Goal: Task Accomplishment & Management: Use online tool/utility

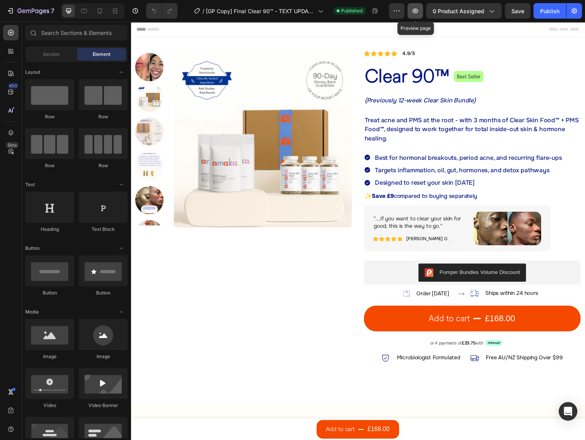
click at [413, 10] on icon "button" at bounding box center [416, 11] width 8 height 8
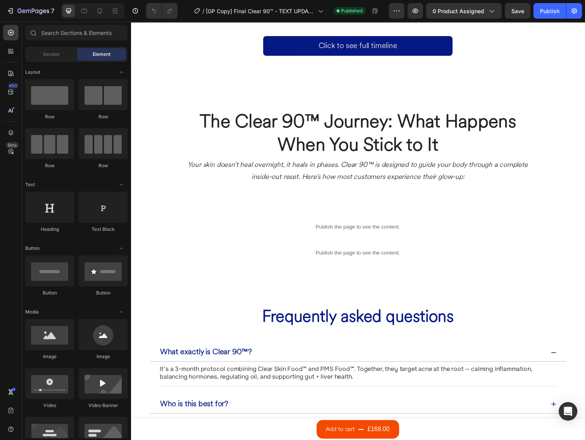
scroll to position [3289, 0]
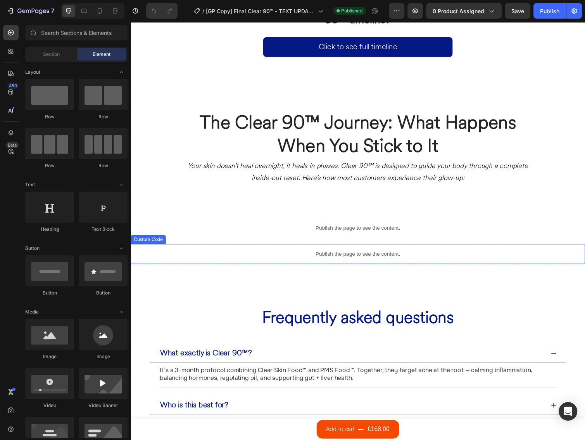
click at [331, 257] on p "Publish the page to see the content." at bounding box center [364, 260] width 466 height 8
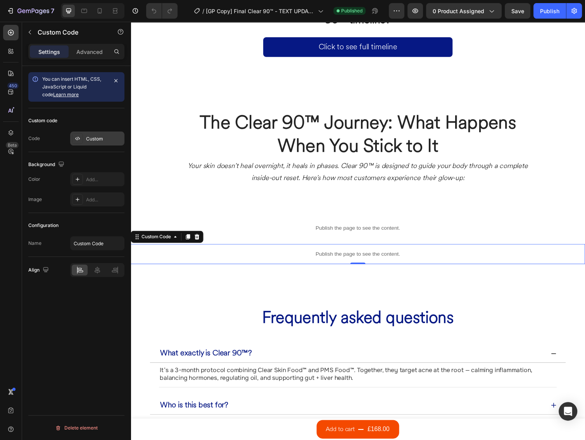
click at [87, 133] on div "Custom" at bounding box center [97, 139] width 54 height 14
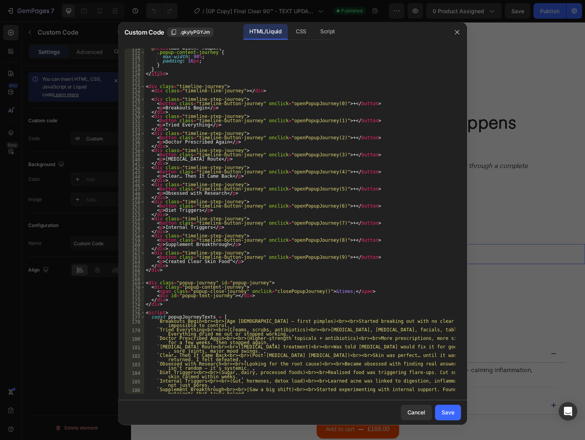
scroll to position [546, 0]
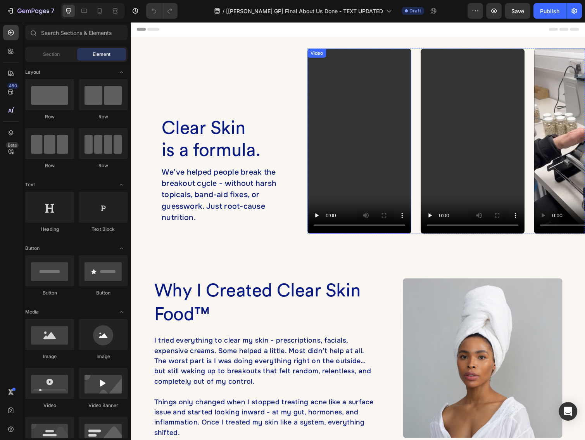
click at [320, 54] on div "Video" at bounding box center [321, 53] width 16 height 7
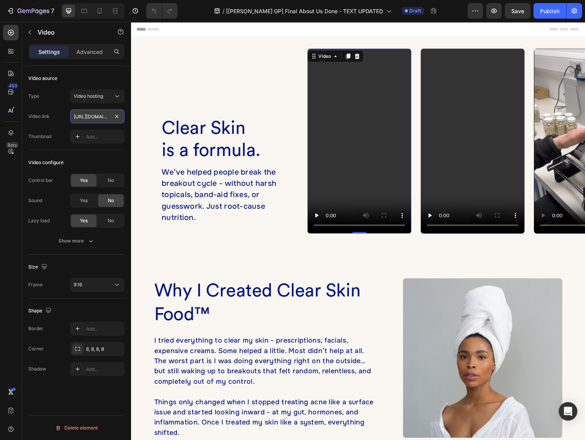
click at [88, 117] on input "https://media.w3.org/2010/05/sintel/trailer.mp4" at bounding box center [97, 116] width 54 height 14
click at [80, 240] on div "Show more" at bounding box center [77, 241] width 36 height 8
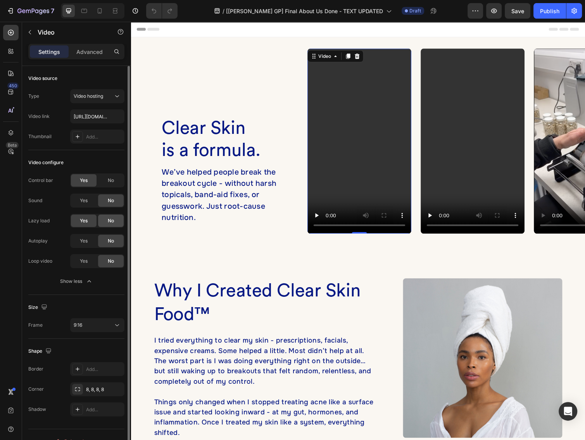
click at [110, 221] on span "No" at bounding box center [111, 220] width 6 height 7
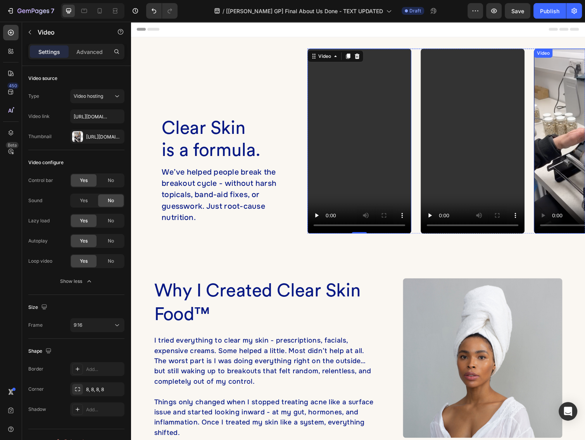
click at [551, 56] on div "Video" at bounding box center [553, 53] width 16 height 7
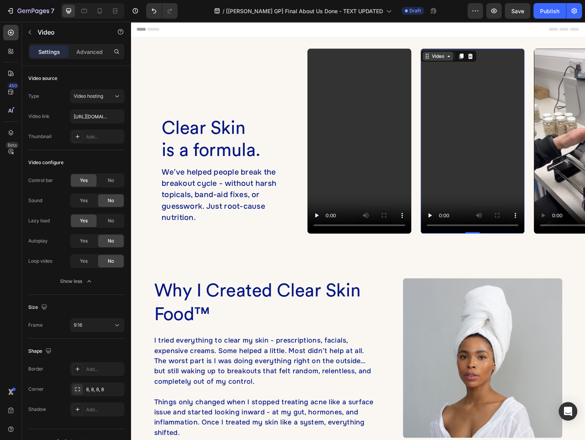
click at [438, 56] on div "Video" at bounding box center [446, 57] width 16 height 7
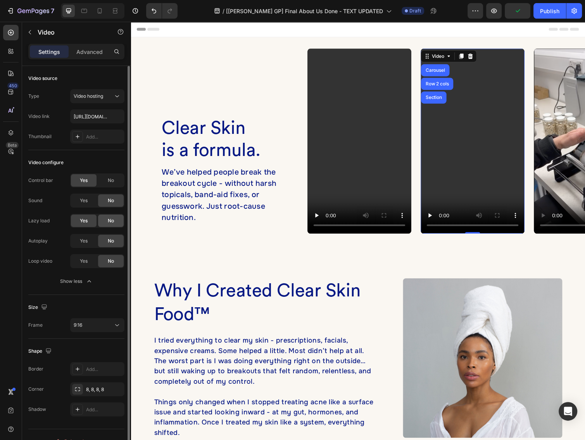
click at [109, 217] on span "No" at bounding box center [111, 220] width 6 height 7
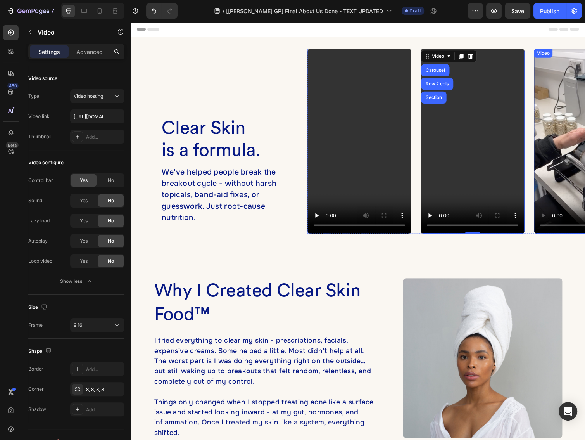
click at [553, 52] on div "Video" at bounding box center [553, 53] width 16 height 7
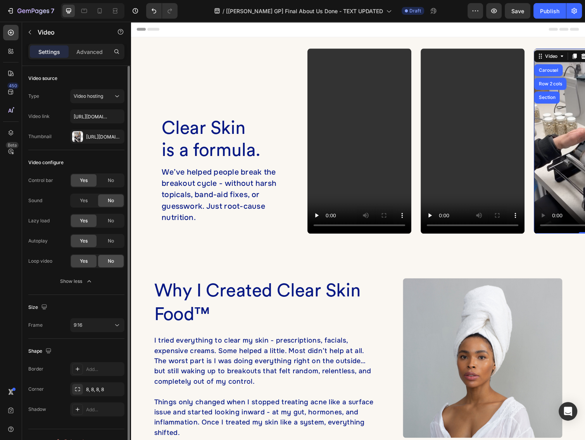
click at [107, 260] on div "No" at bounding box center [111, 261] width 26 height 12
click at [109, 243] on span "No" at bounding box center [111, 240] width 6 height 7
click at [106, 218] on div "No" at bounding box center [111, 221] width 26 height 12
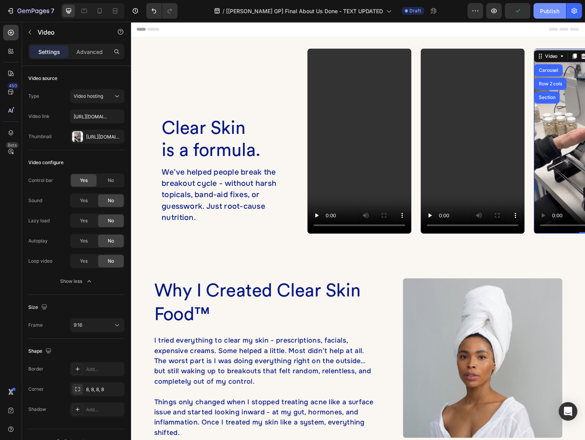
click at [539, 15] on button "Publish" at bounding box center [550, 11] width 33 height 16
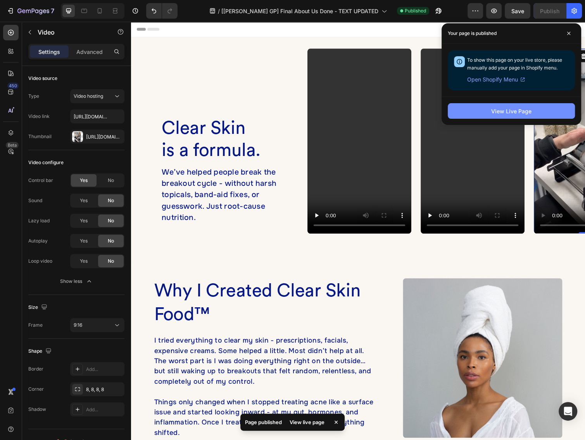
click at [499, 110] on div "View Live Page" at bounding box center [512, 111] width 40 height 8
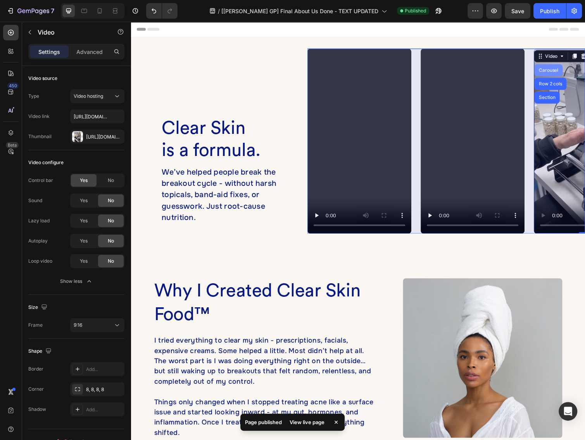
click at [554, 75] on div "Carousel" at bounding box center [558, 71] width 29 height 12
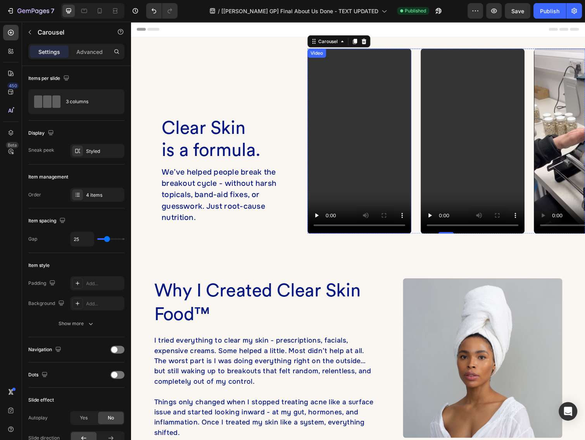
click at [322, 55] on div "Video" at bounding box center [321, 53] width 16 height 7
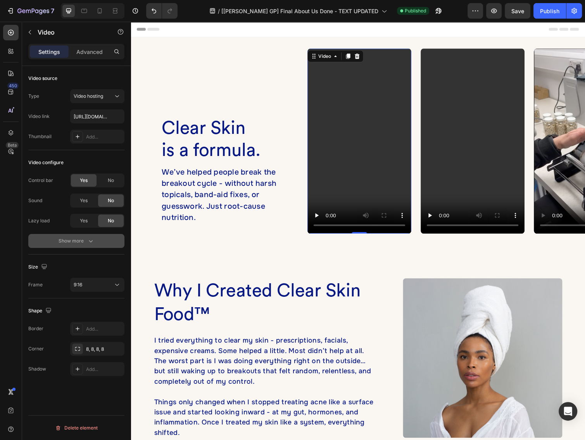
click at [80, 238] on div "Show more" at bounding box center [77, 241] width 36 height 8
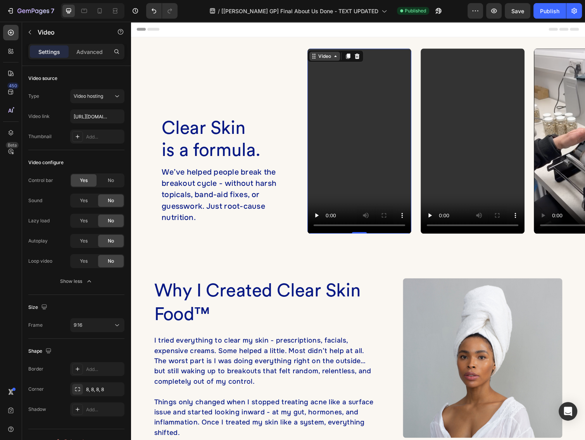
click at [329, 57] on div "Video" at bounding box center [330, 57] width 16 height 7
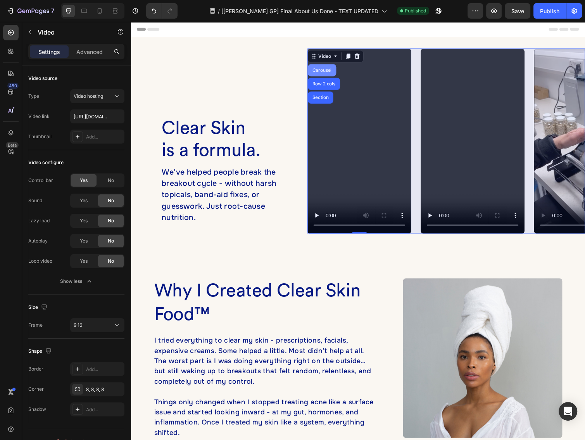
click at [320, 73] on div "Carousel" at bounding box center [326, 71] width 23 height 5
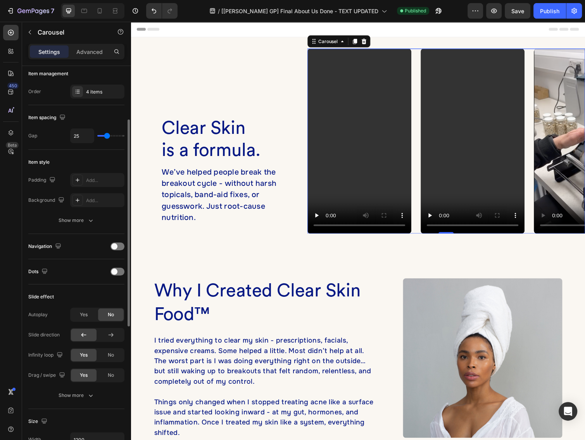
scroll to position [207, 0]
